Goal: Find specific page/section: Find specific page/section

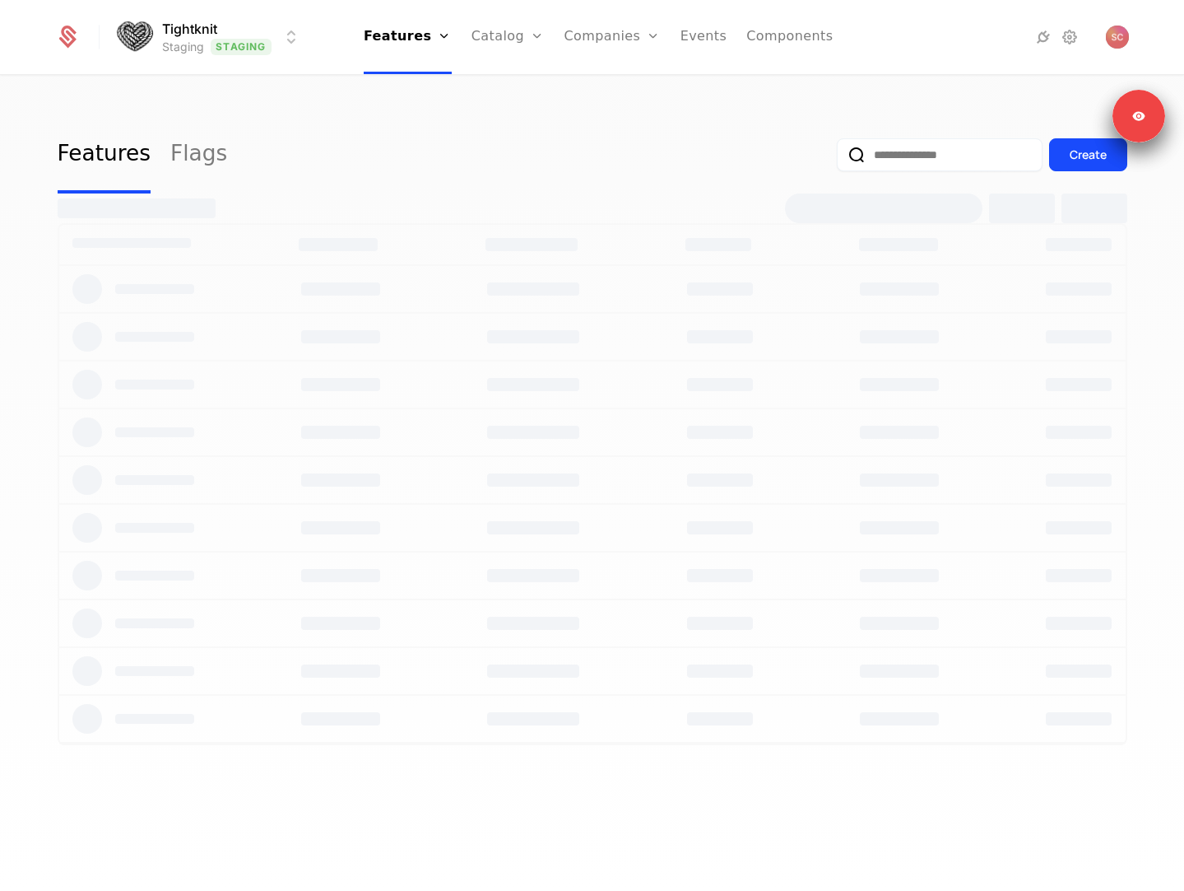
select select "**"
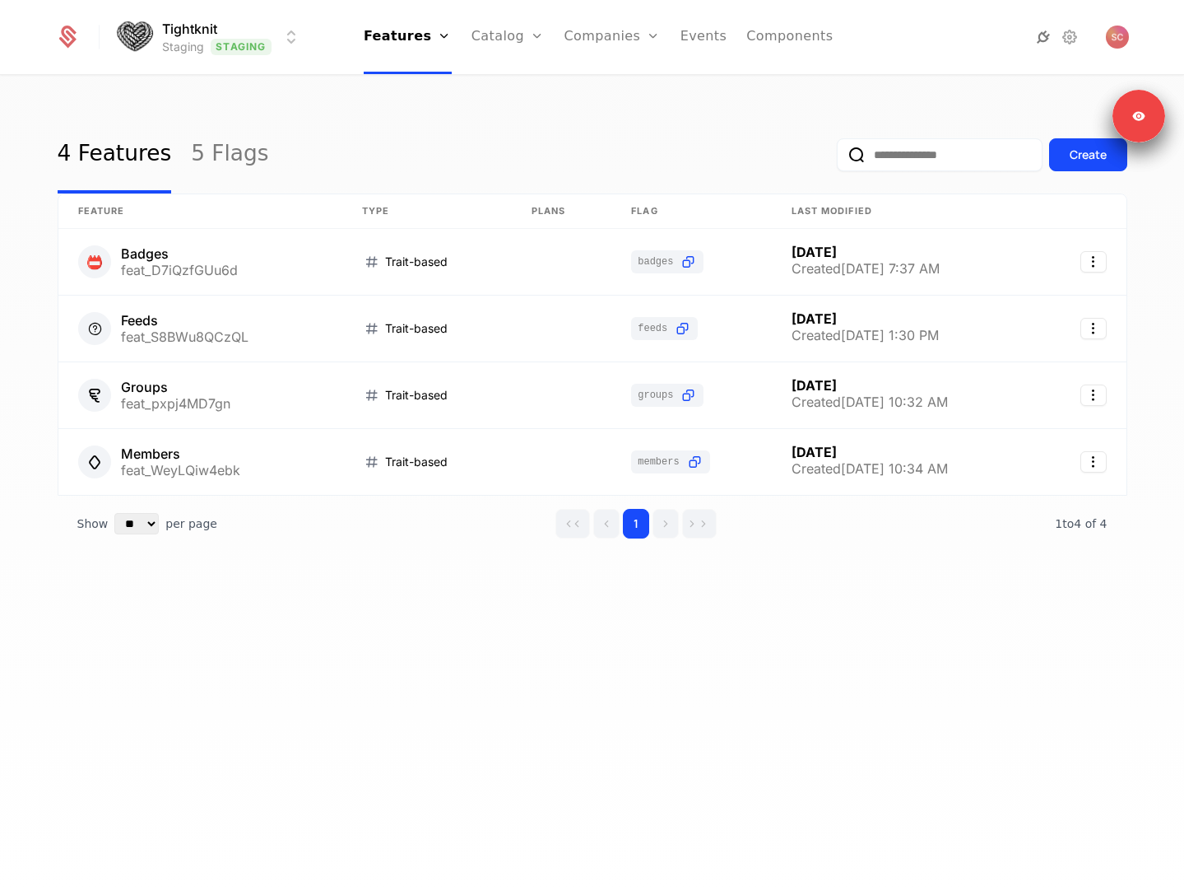
click at [1040, 38] on icon at bounding box center [1044, 37] width 20 height 20
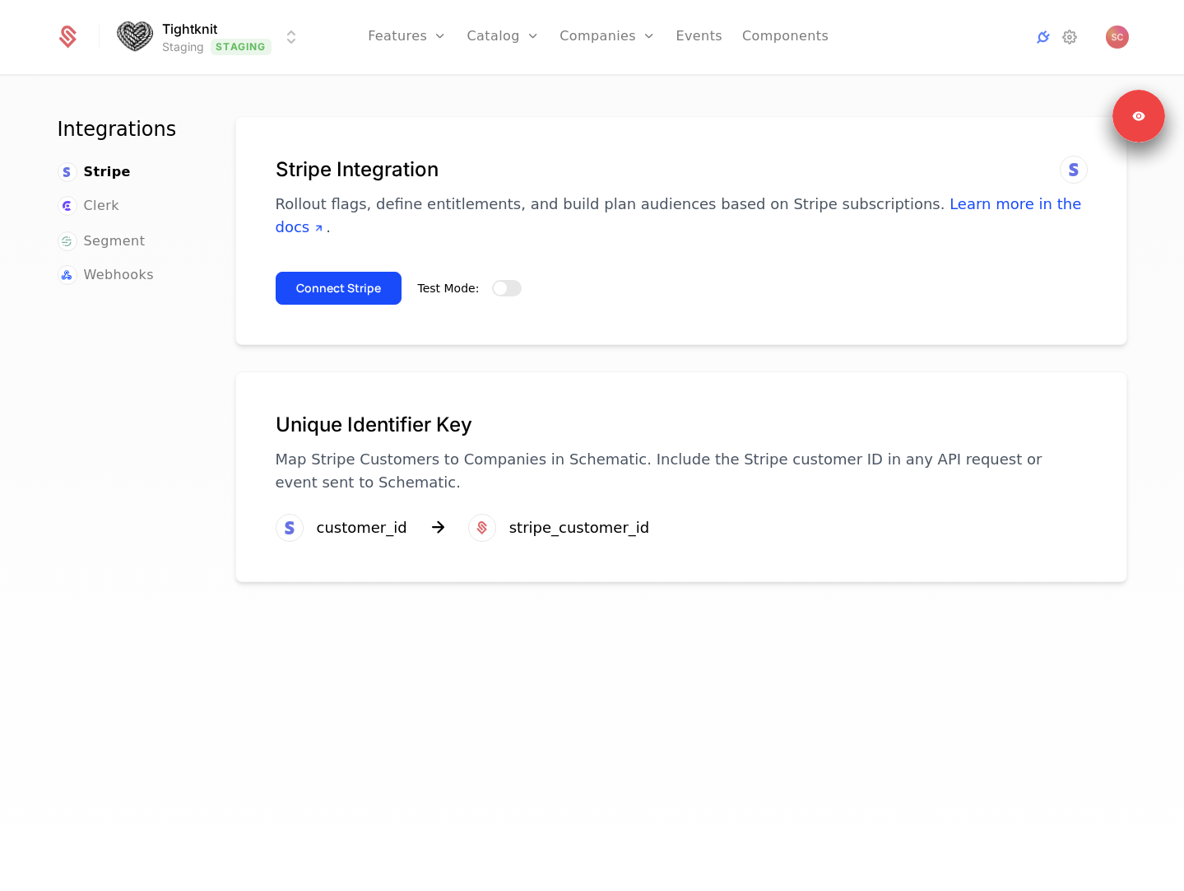
click at [223, 30] on html "Tightknit Staging Staging Features Features Flags Catalog Plans Add Ons Credits…" at bounding box center [592, 445] width 1184 height 891
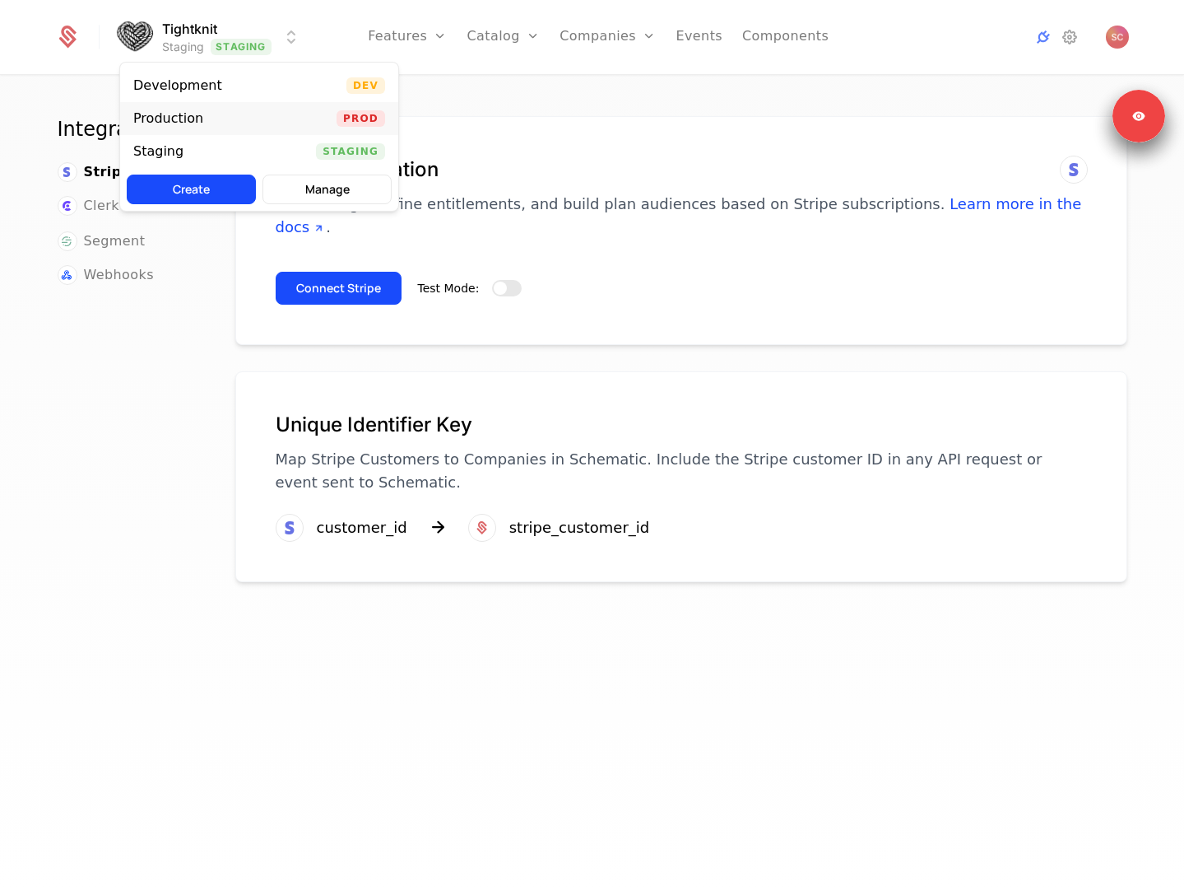
click at [240, 117] on div "Production Prod" at bounding box center [259, 118] width 278 height 33
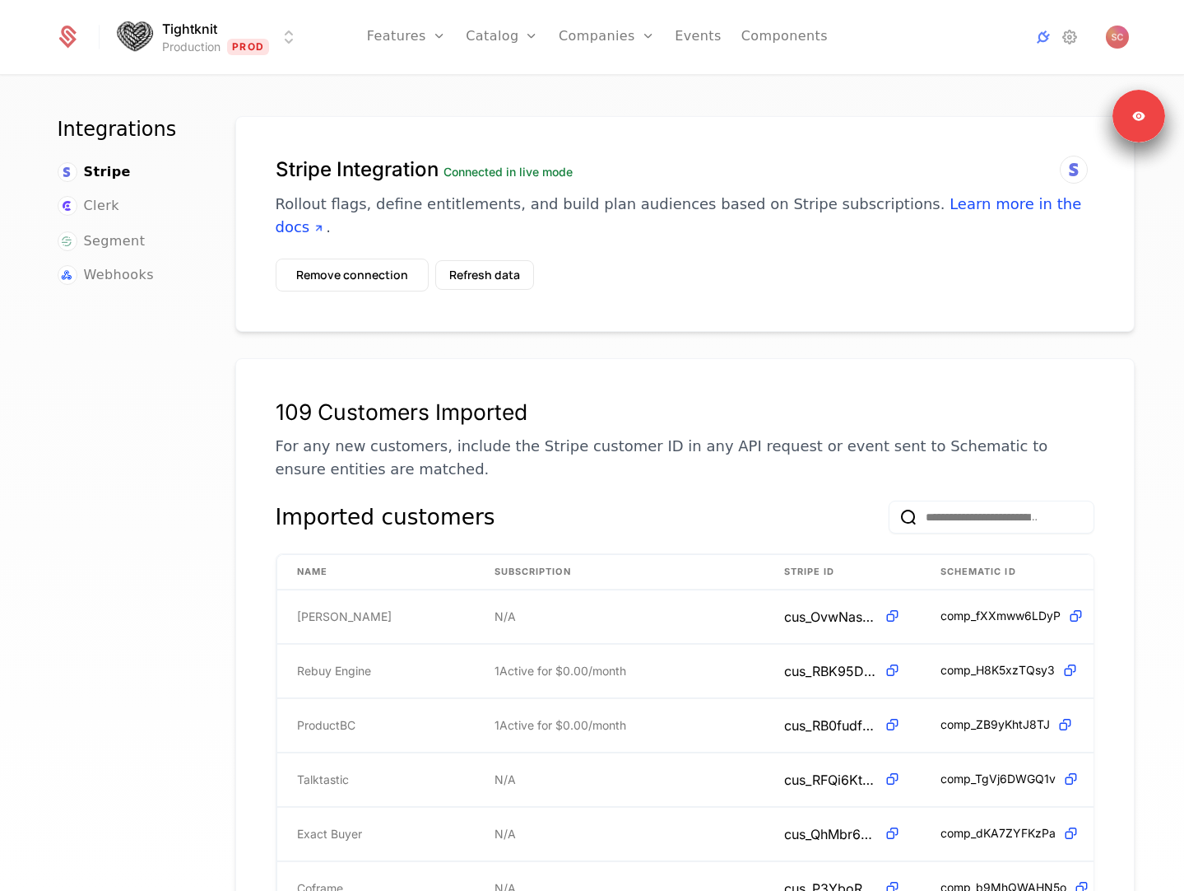
click at [230, 43] on html "Tightknit Production Prod Features Features Flags Catalog Plans Add Ons Credits…" at bounding box center [592, 445] width 1184 height 891
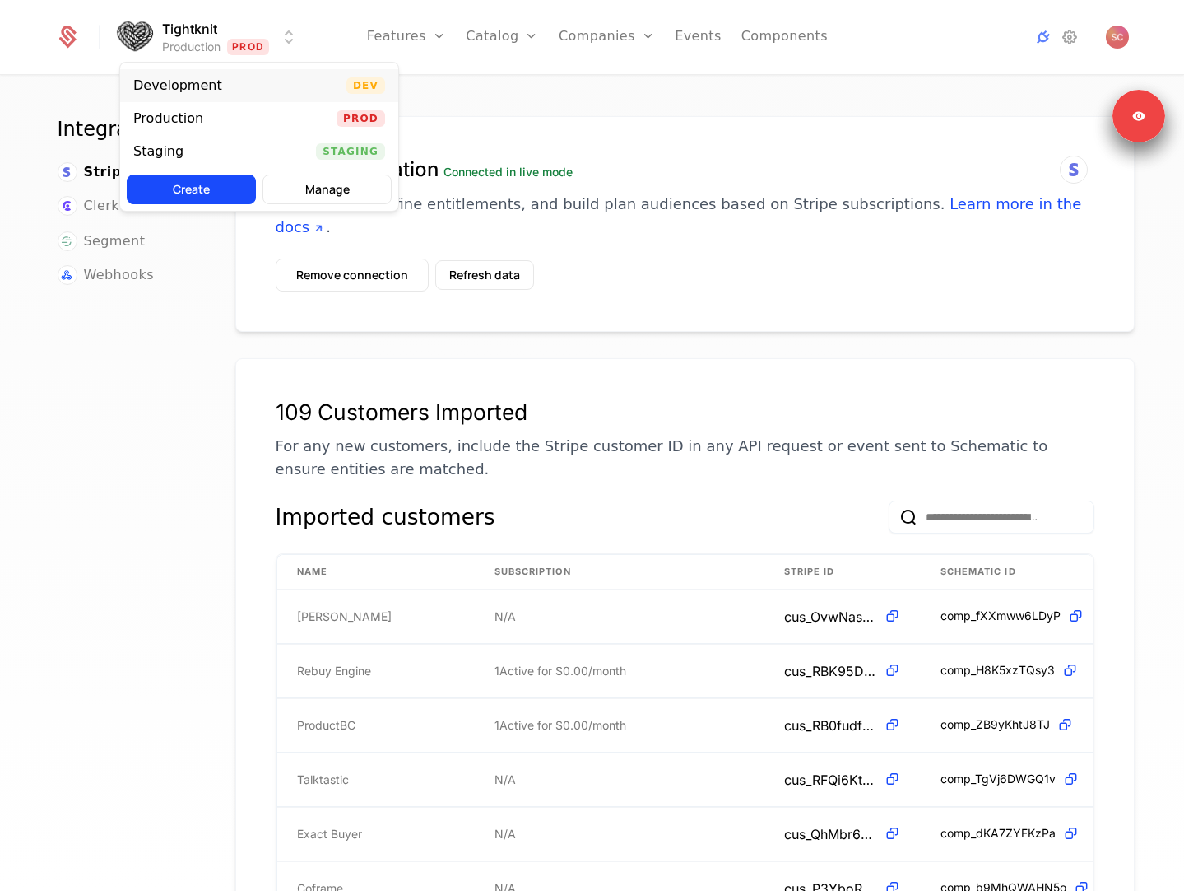
click at [246, 80] on div "Development Dev" at bounding box center [259, 85] width 278 height 33
click at [255, 36] on html "Tightknit Development Dev Features Features Flags Catalog Plans Add Ons Credits…" at bounding box center [592, 445] width 1184 height 891
click at [267, 153] on div "Staging Staging" at bounding box center [259, 151] width 278 height 33
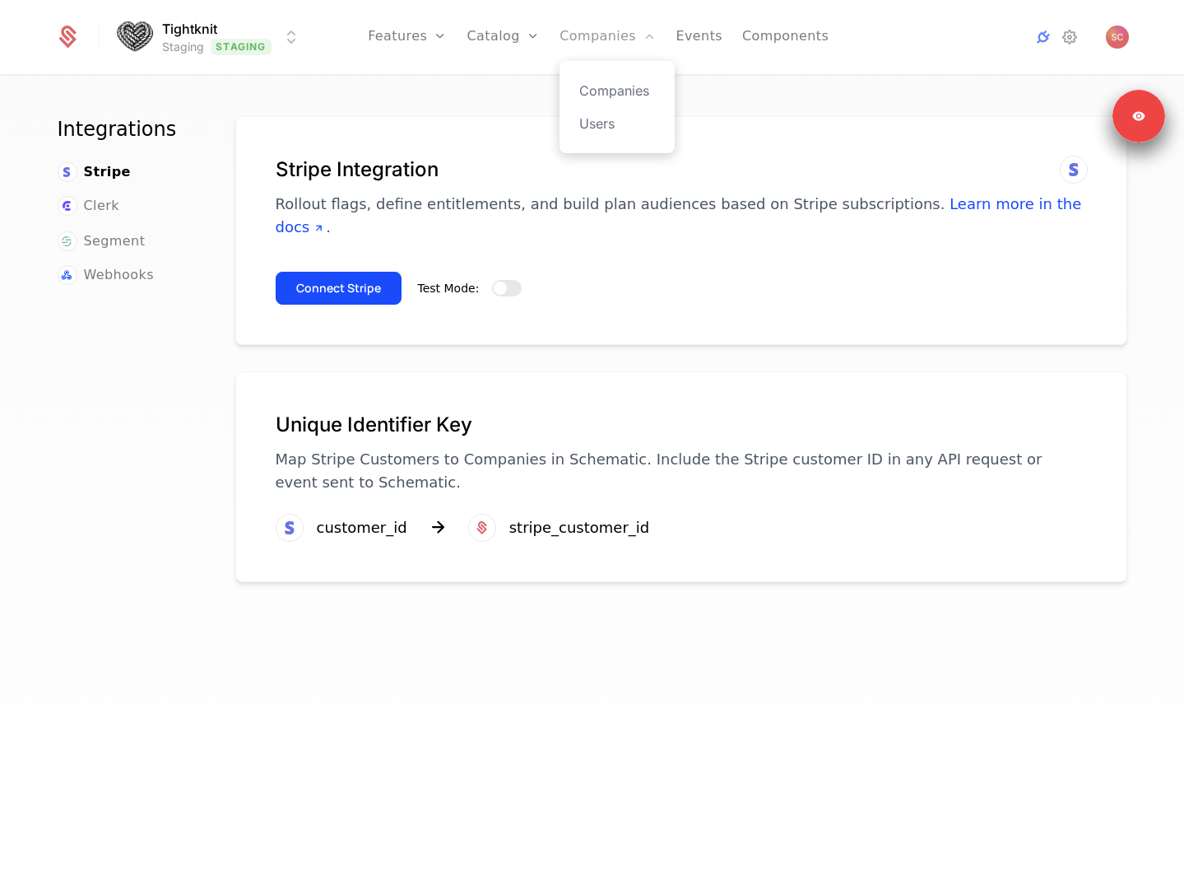
click at [598, 38] on link "Companies" at bounding box center [608, 37] width 96 height 74
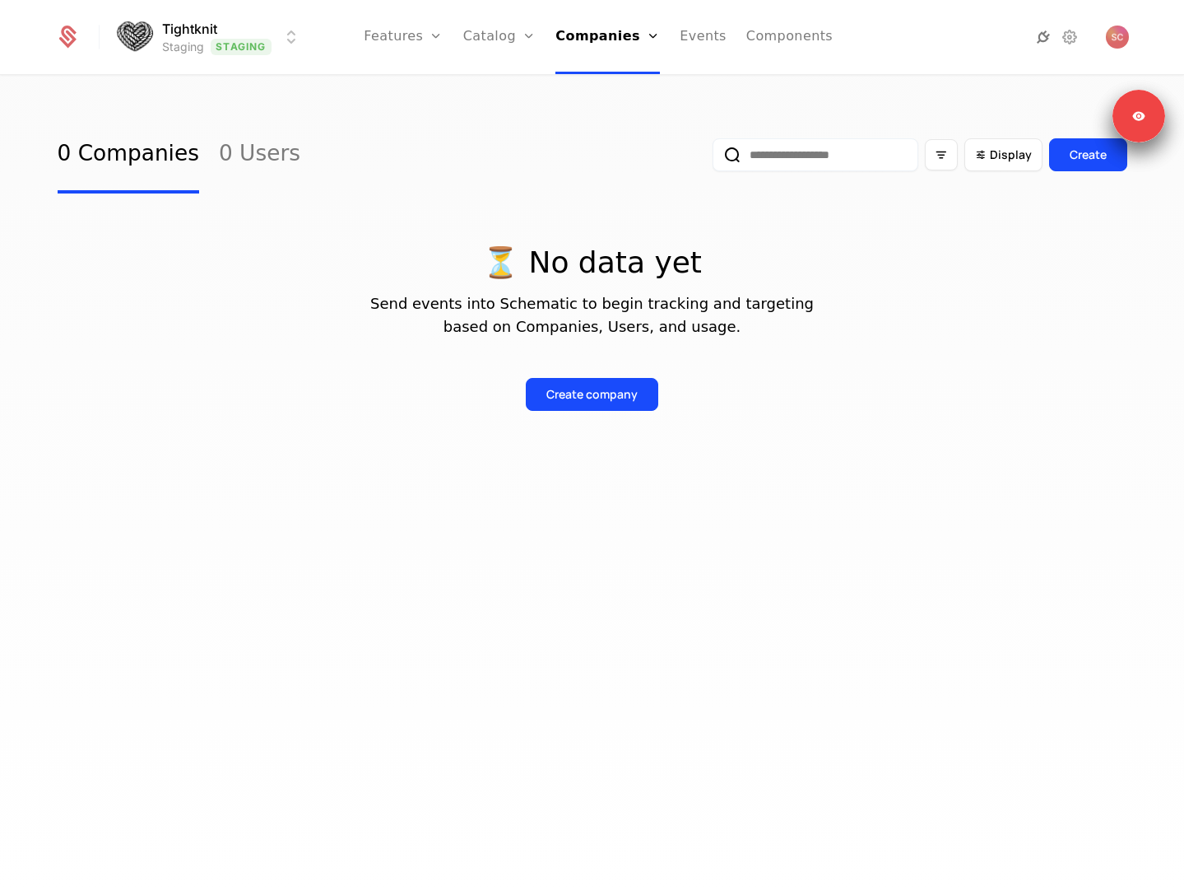
click at [1040, 40] on icon at bounding box center [1044, 37] width 20 height 20
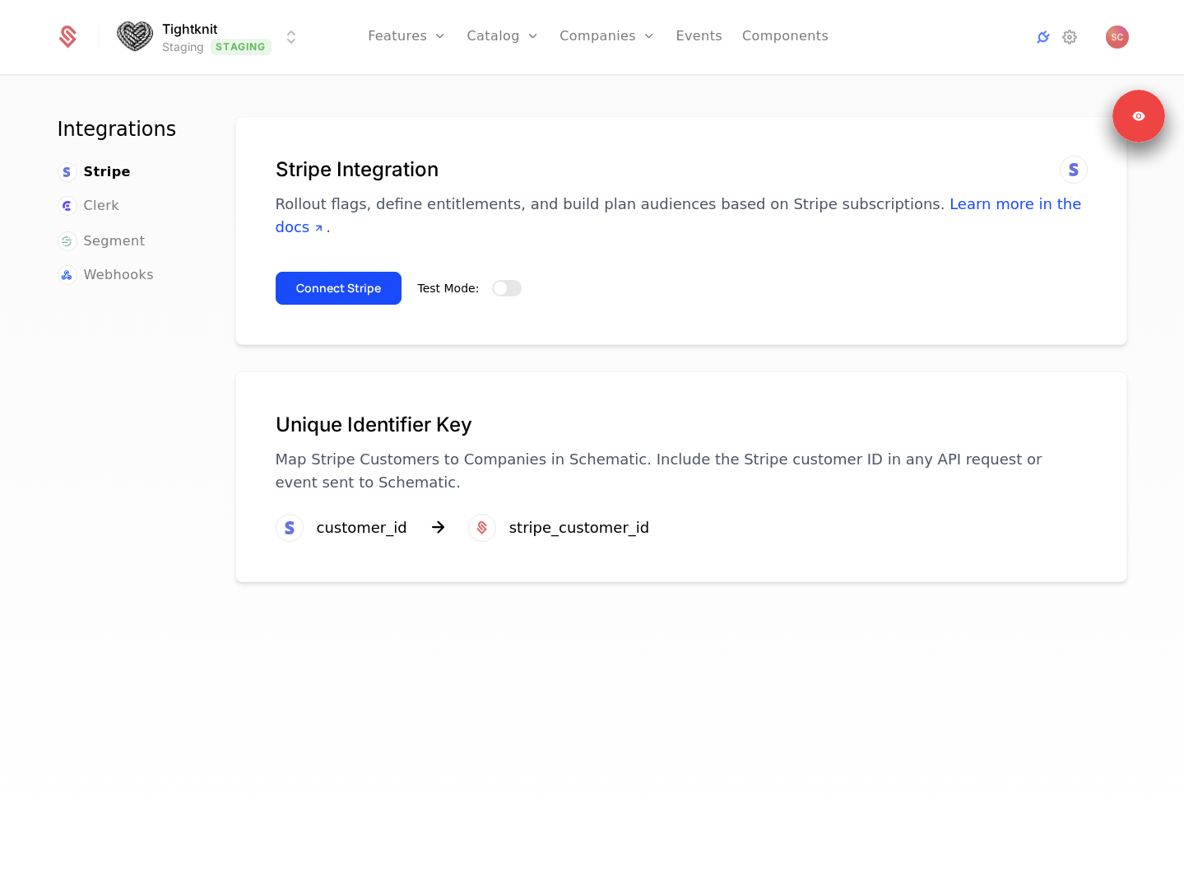
click at [186, 29] on html "Tightknit Staging Staging Features Features Flags Catalog Plans Add Ons Credits…" at bounding box center [592, 445] width 1184 height 891
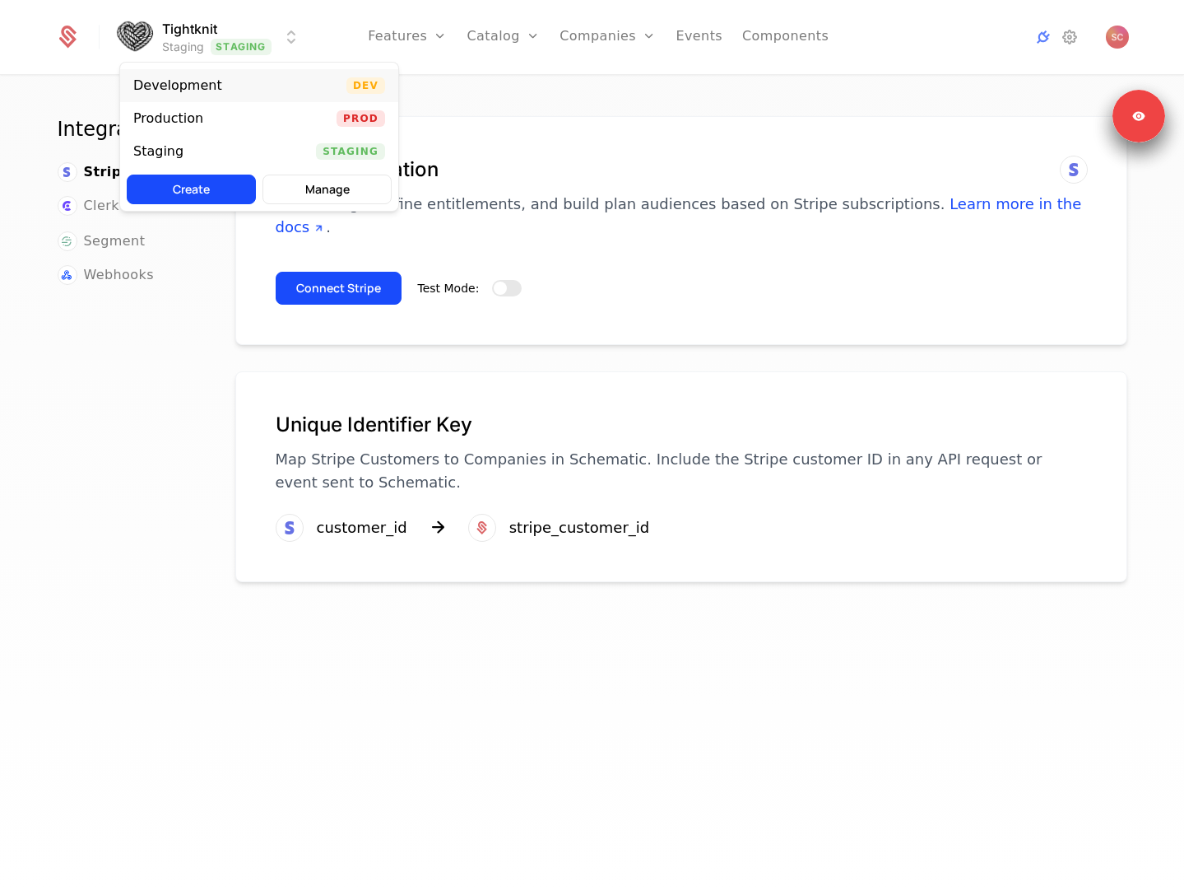
click at [226, 88] on div "Development" at bounding box center [184, 85] width 102 height 16
